Goal: Check status: Check status

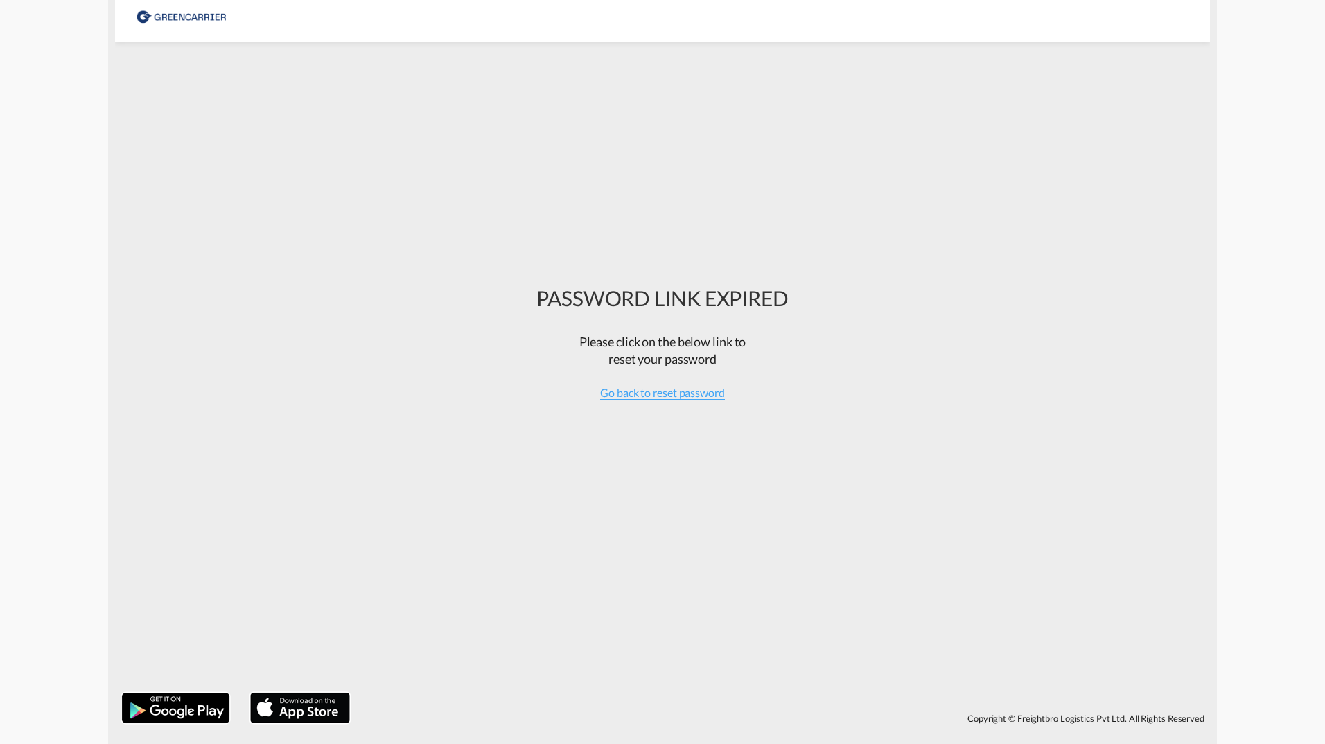
click at [204, 19] on div at bounding box center [183, 15] width 94 height 31
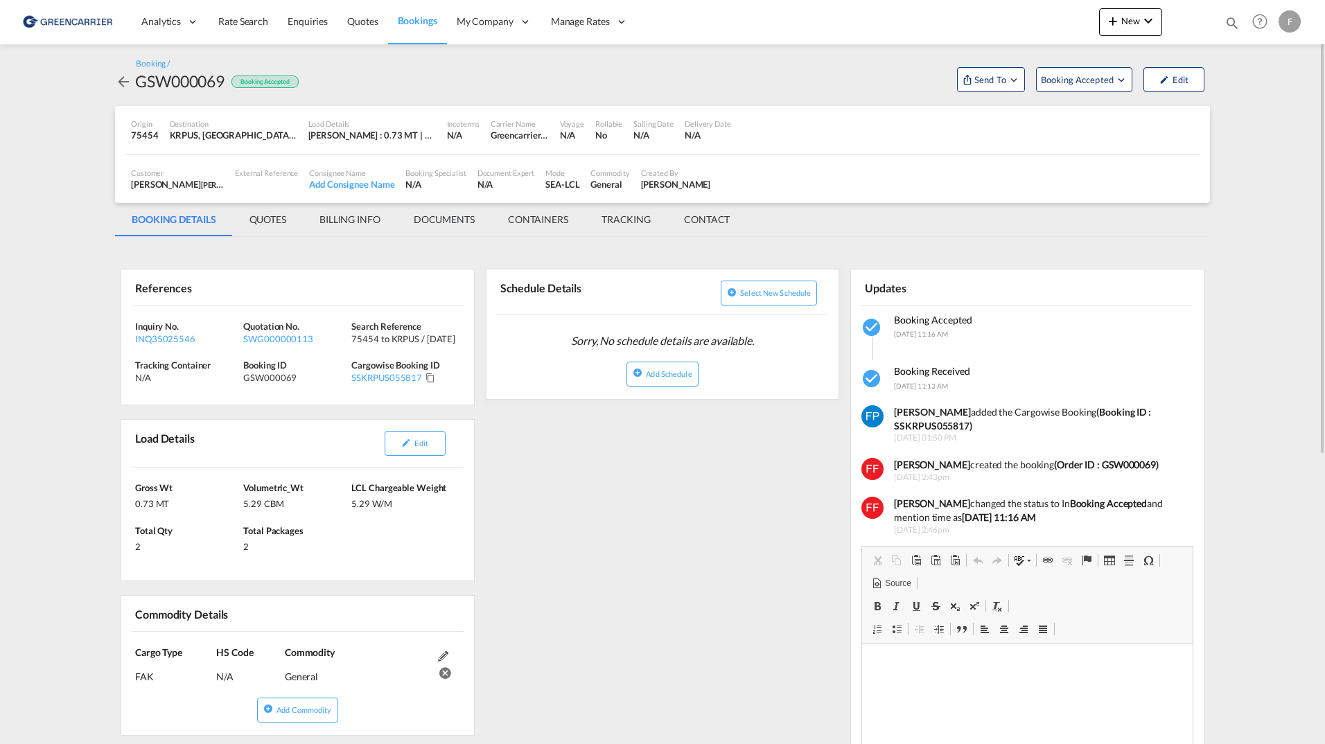
click at [114, 78] on div "Booking / GSW000069 Booking Accepted Send To Cargowise Last synced on [DATE] Up…" at bounding box center [662, 614] width 1109 height 1140
click at [118, 80] on md-icon "icon-arrow-left" at bounding box center [123, 81] width 17 height 17
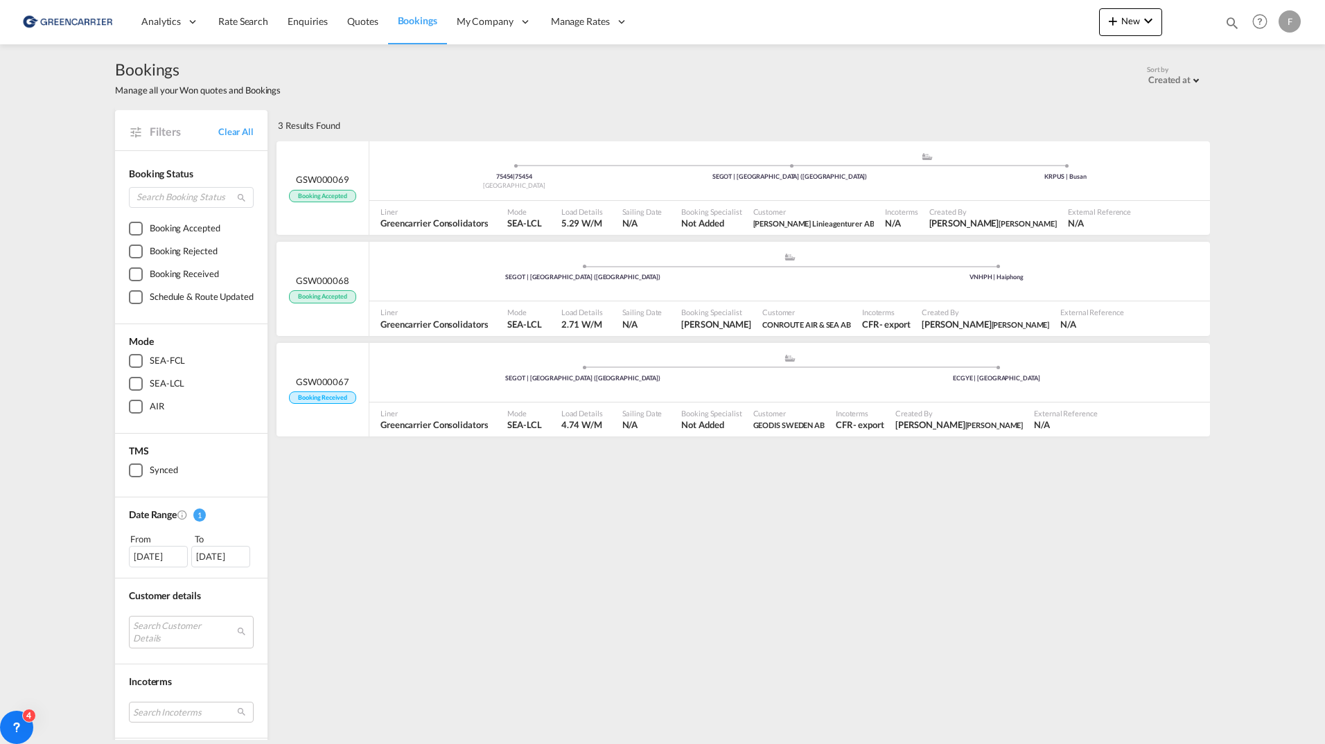
click at [405, 21] on span "Bookings" at bounding box center [417, 21] width 39 height 12
click at [388, 0] on link "Bookings" at bounding box center [417, 21] width 59 height 45
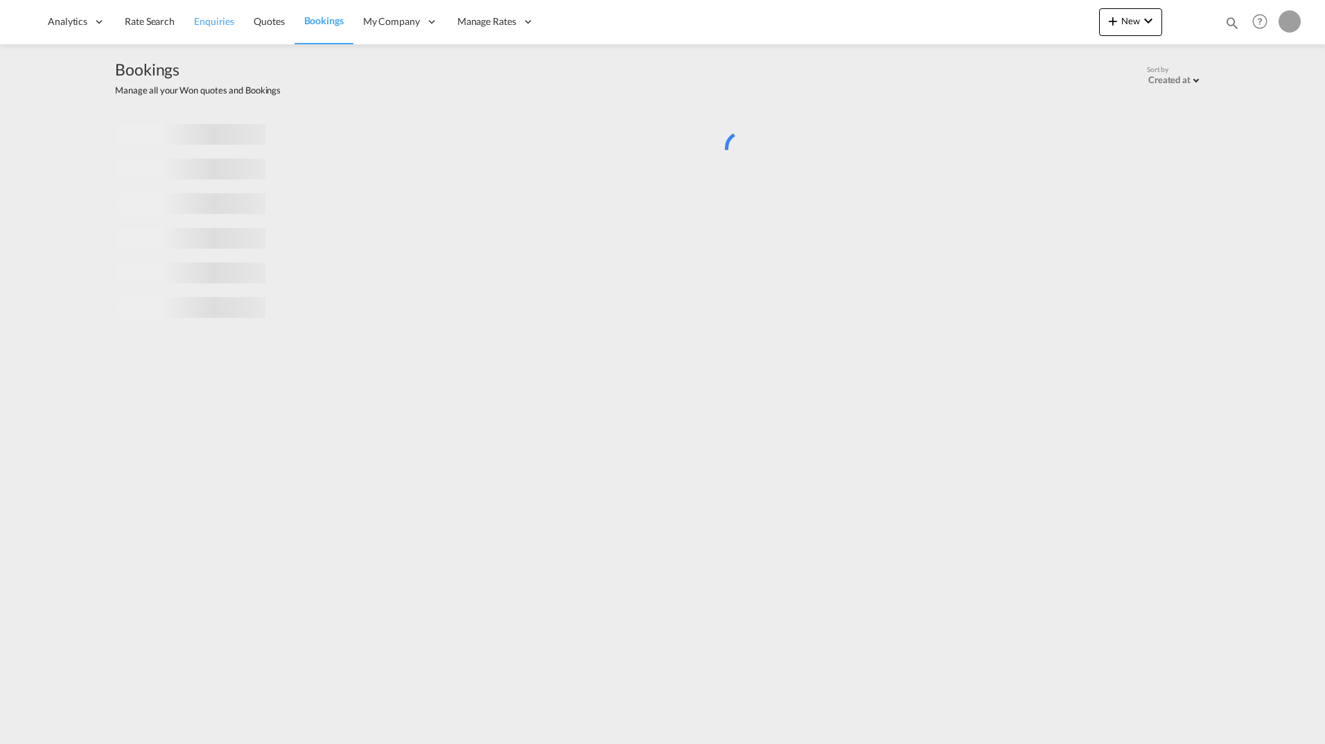
click at [225, 28] on link "Enquiries" at bounding box center [214, 21] width 60 height 45
